Goal: Check status: Check status

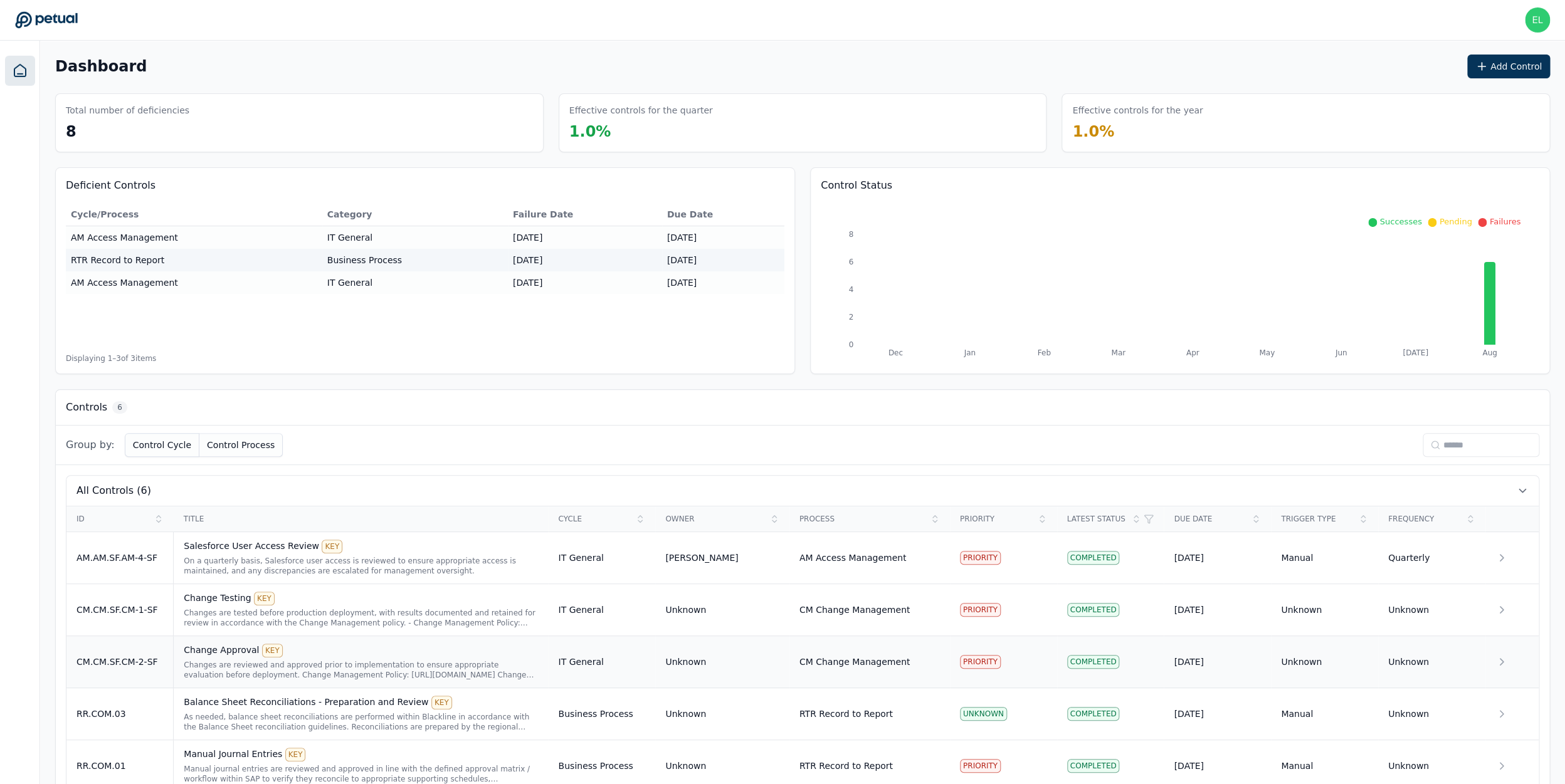
scroll to position [87, 0]
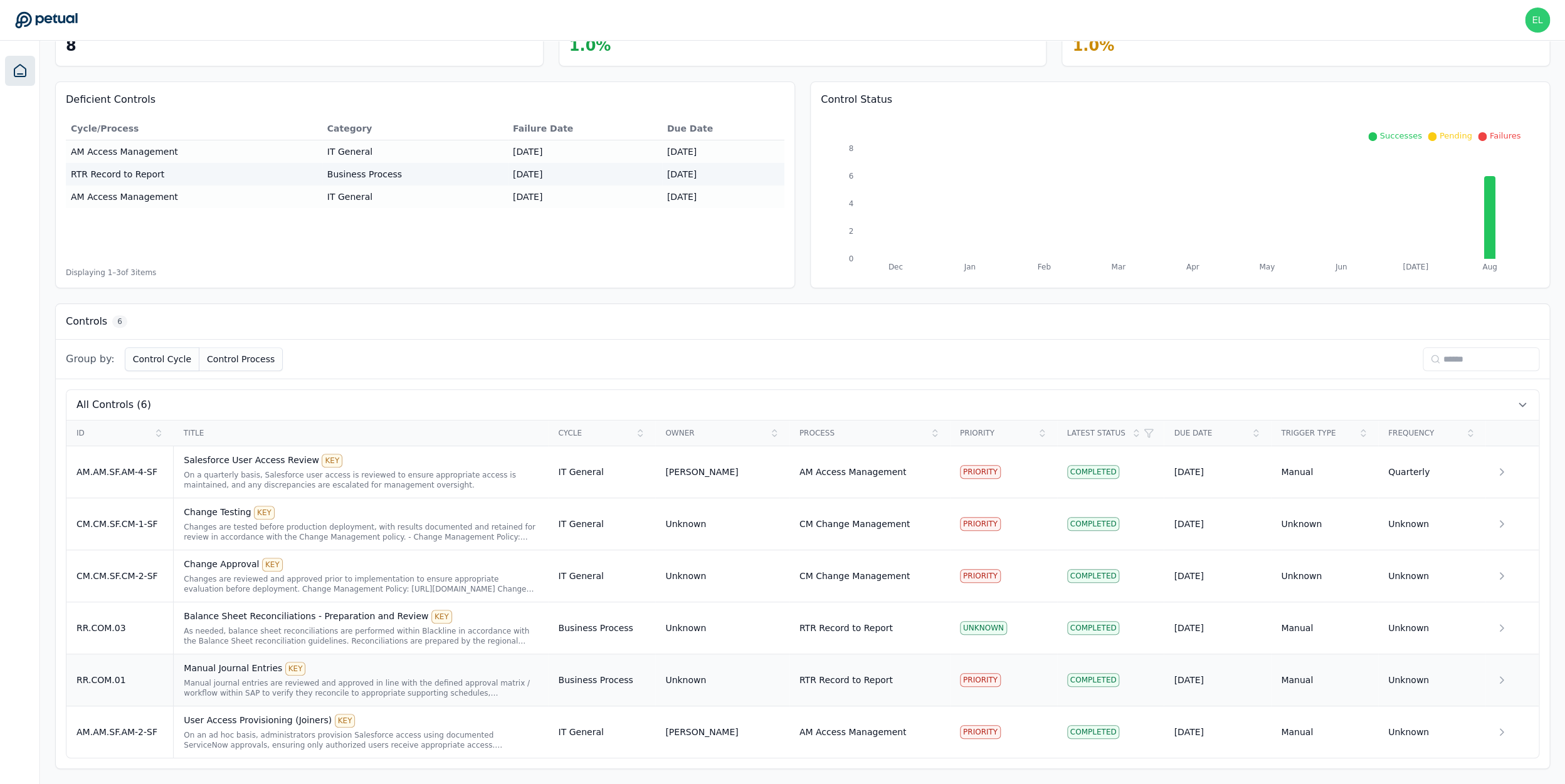
click at [247, 678] on div "Manual Journal Entries KEY Manual journal entries are reviewed and approved in …" at bounding box center [361, 680] width 354 height 36
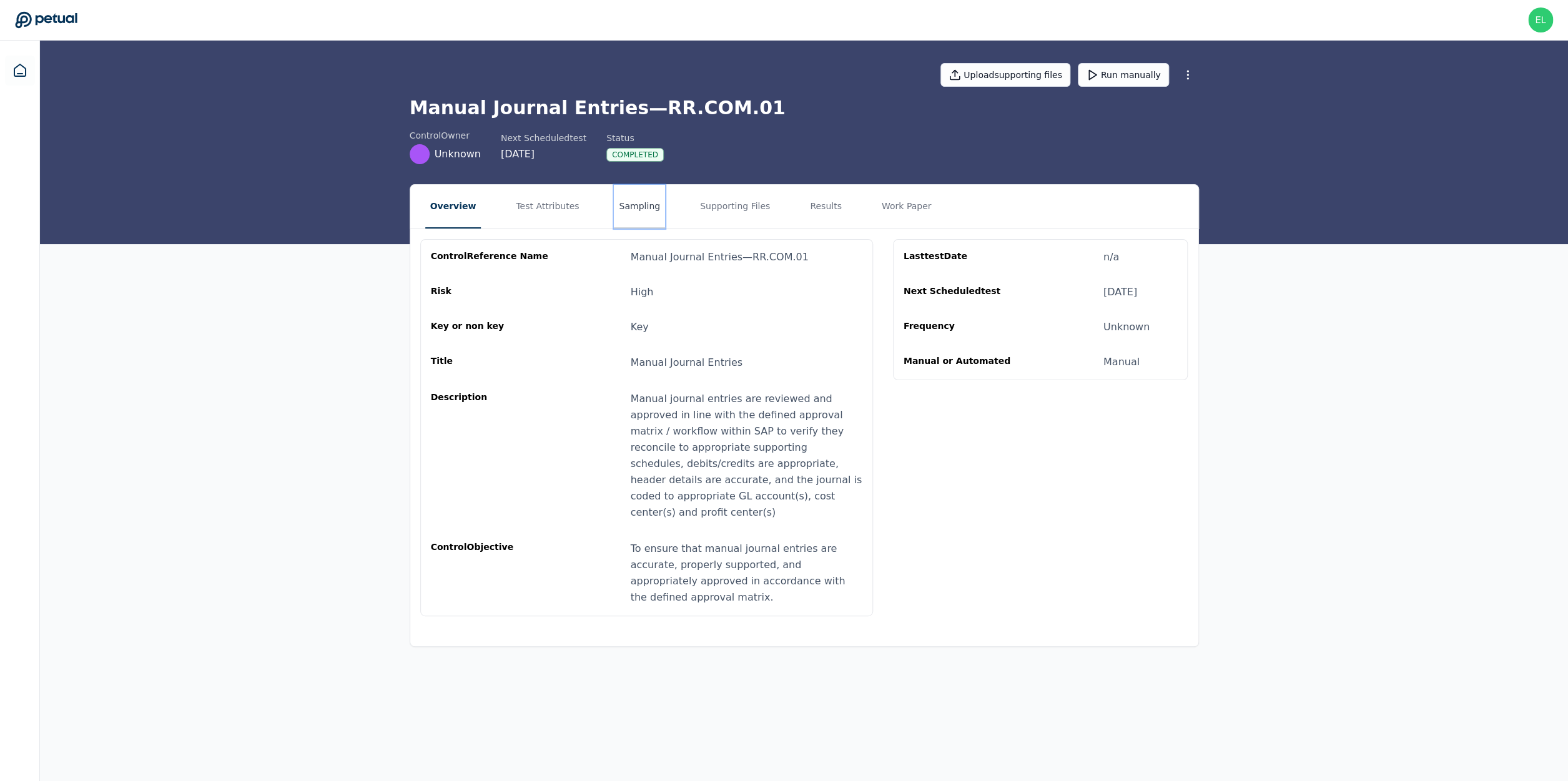
click at [641, 191] on button "Sampling" at bounding box center [639, 206] width 51 height 43
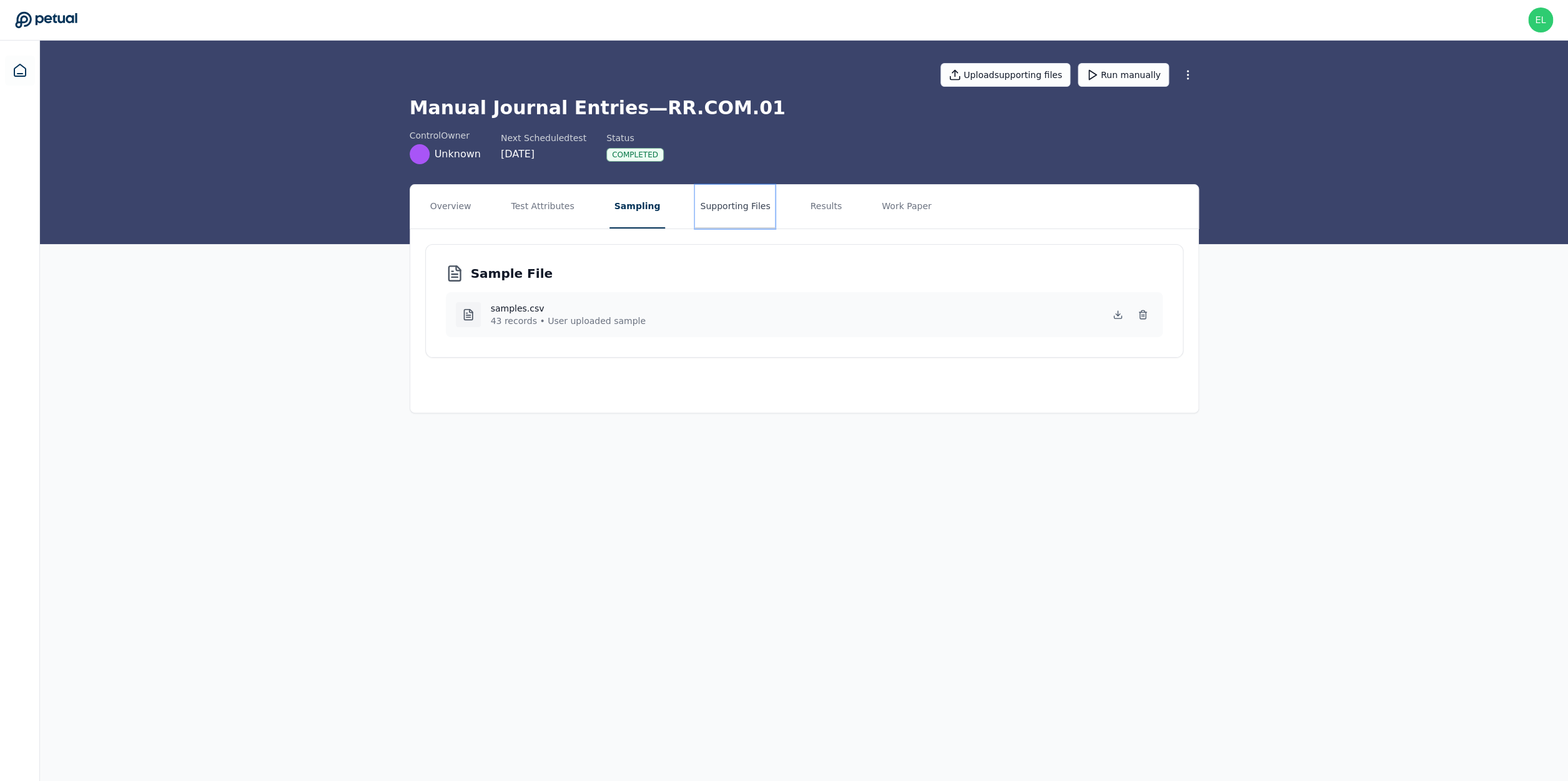
click at [695, 210] on button "Supporting Files" at bounding box center [734, 206] width 80 height 43
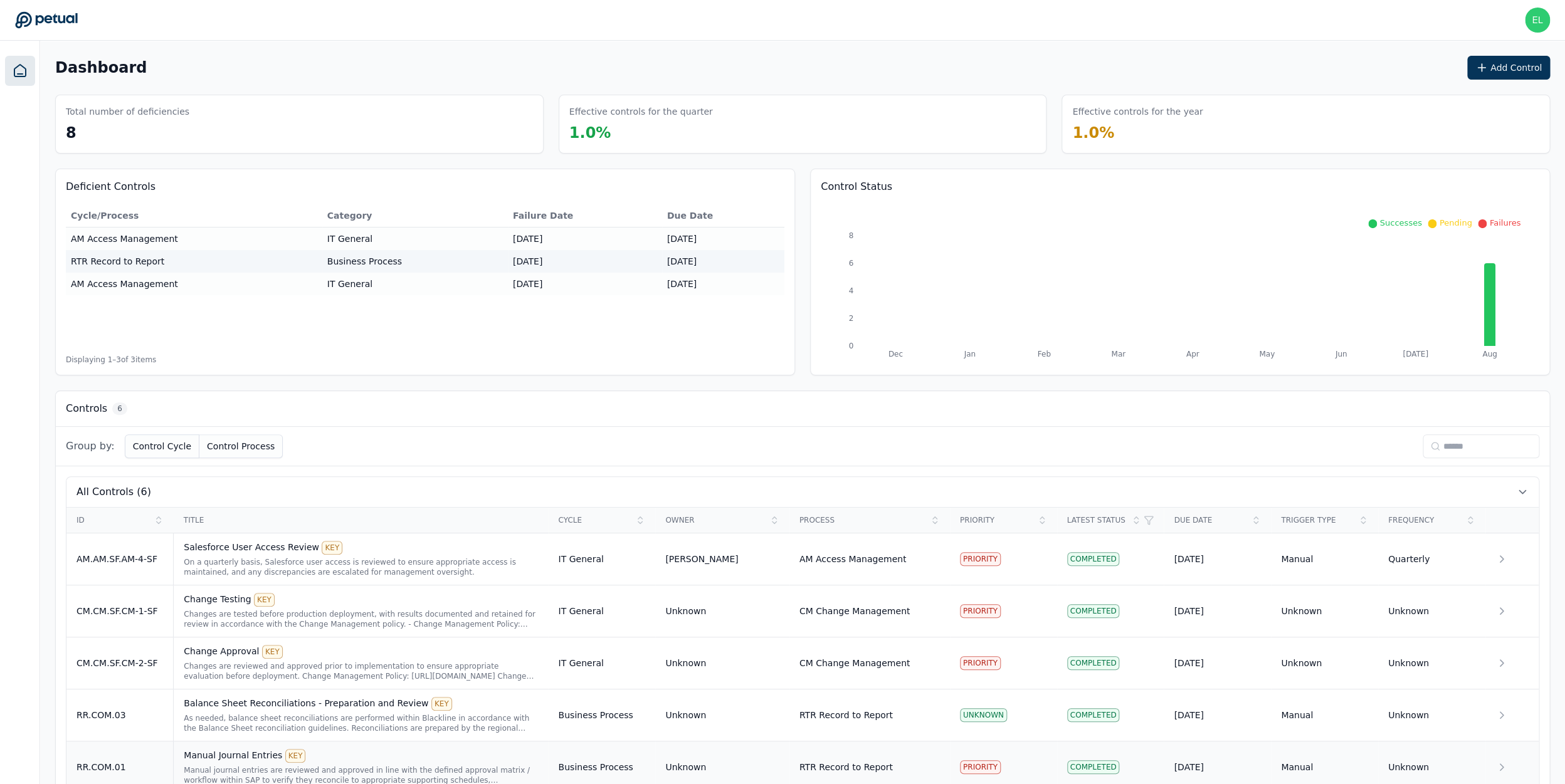
scroll to position [87, 0]
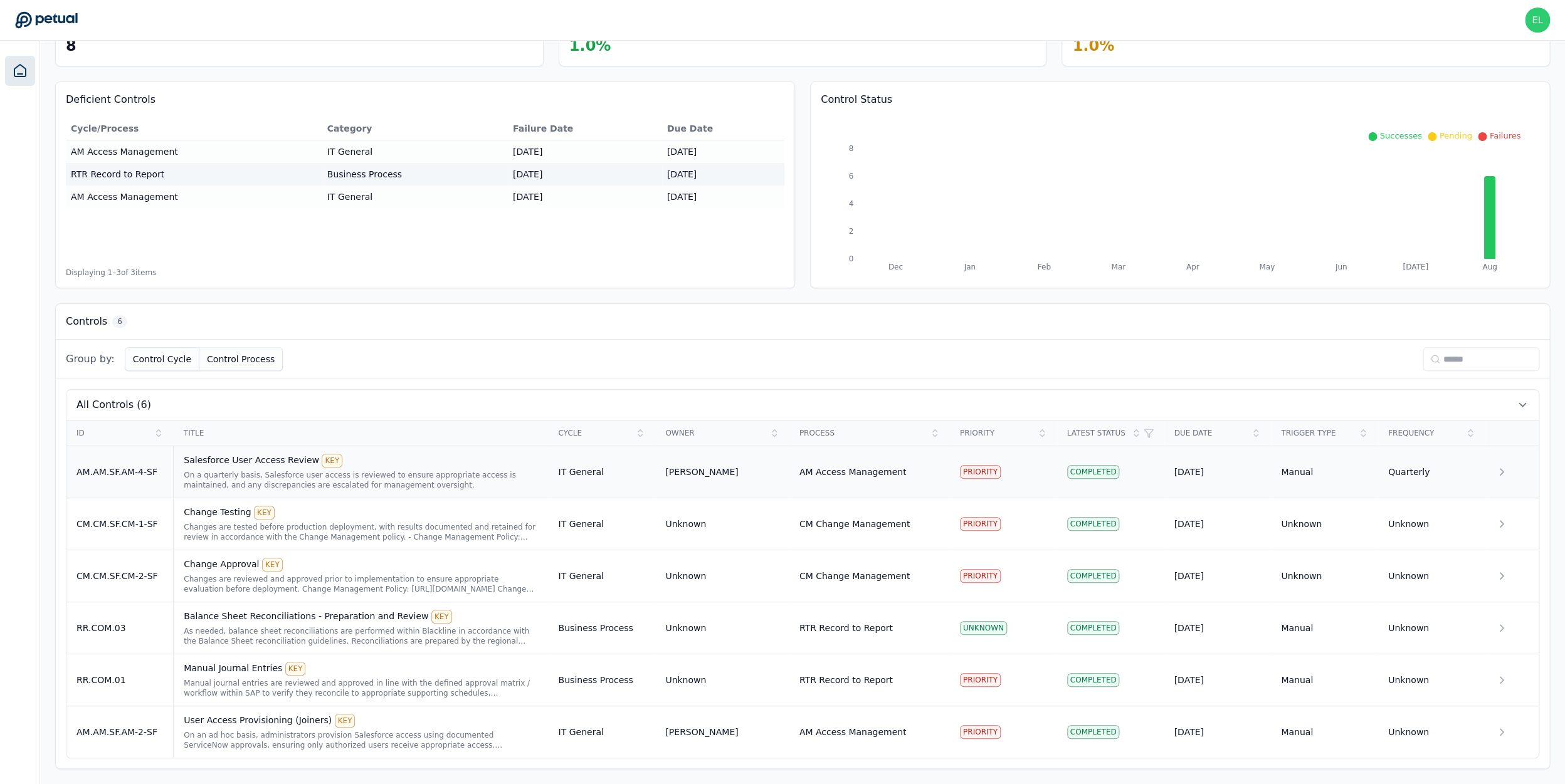
click at [110, 472] on div "AM.AM.SF.AM-4-SF" at bounding box center [119, 471] width 87 height 12
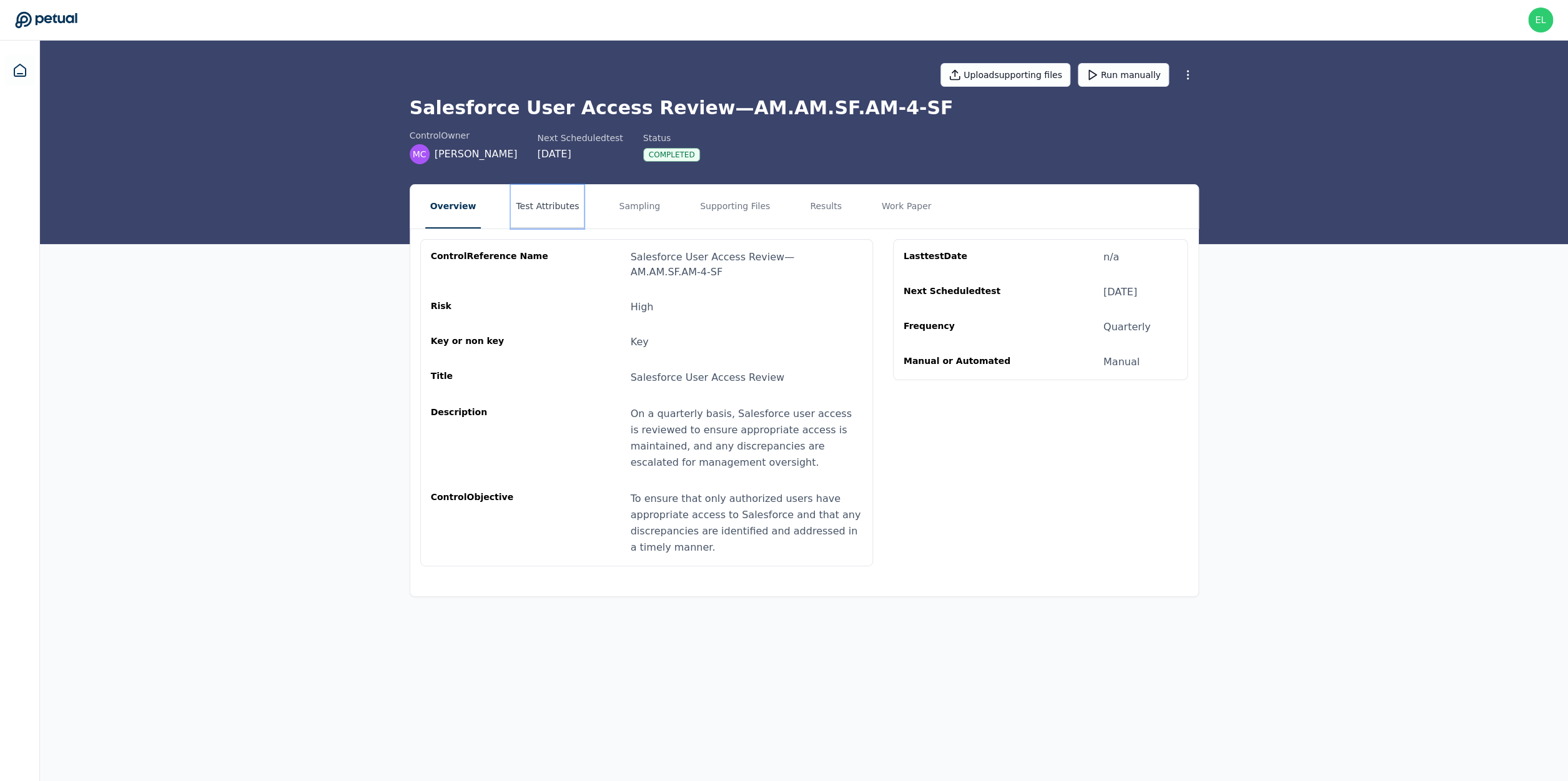
click at [531, 211] on button "Test Attributes" at bounding box center [547, 206] width 73 height 43
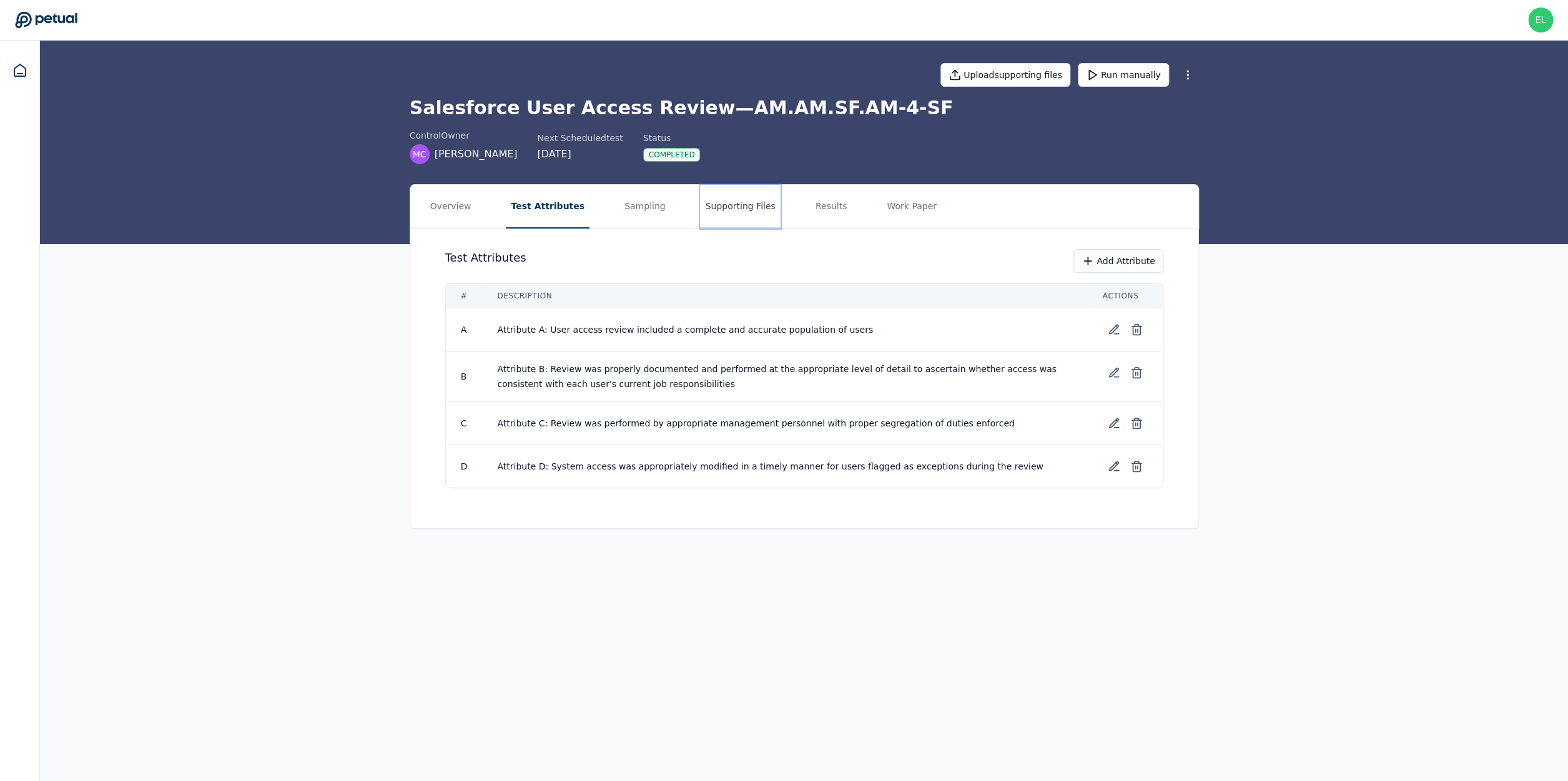
click at [700, 200] on button "Supporting Files" at bounding box center [740, 206] width 80 height 43
